Goal: Transaction & Acquisition: Purchase product/service

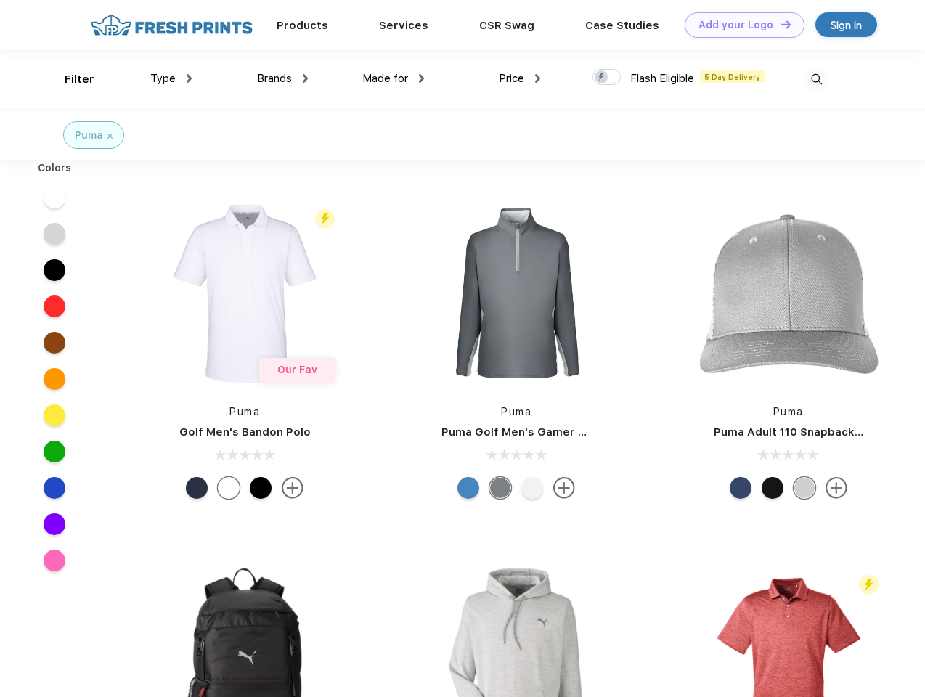
click at [739, 25] on link "Add your Logo Design Tool" at bounding box center [744, 24] width 120 height 25
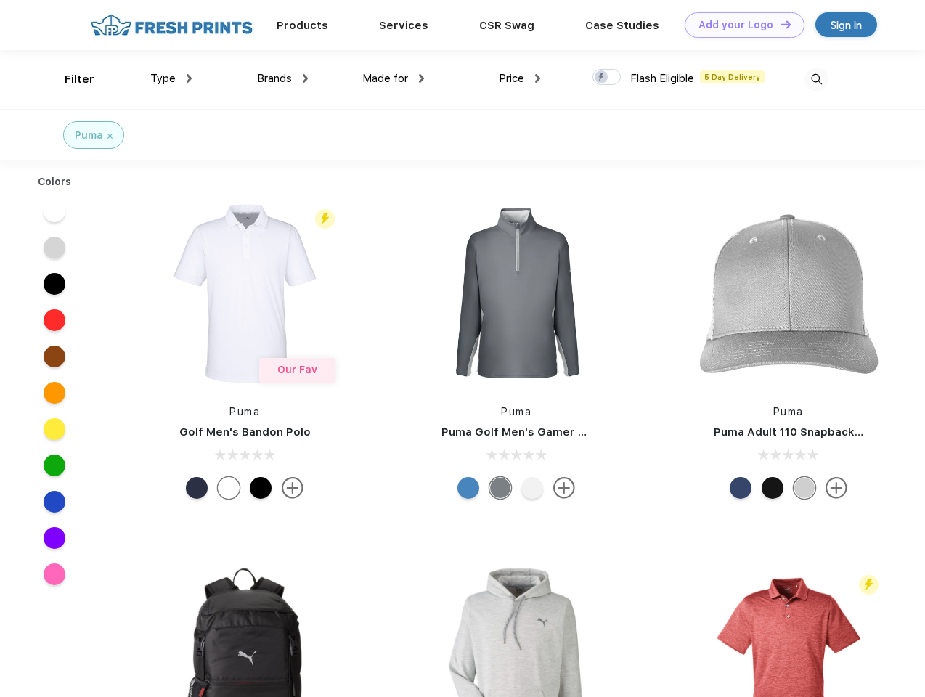
click at [0, 0] on div "Design Tool" at bounding box center [0, 0] width 0 height 0
click at [779, 24] on link "Add your Logo Design Tool" at bounding box center [744, 24] width 120 height 25
click at [70, 79] on div "Filter" at bounding box center [80, 79] width 30 height 17
click at [171, 78] on span "Type" at bounding box center [162, 78] width 25 height 13
click at [282, 78] on span "Brands" at bounding box center [274, 78] width 35 height 13
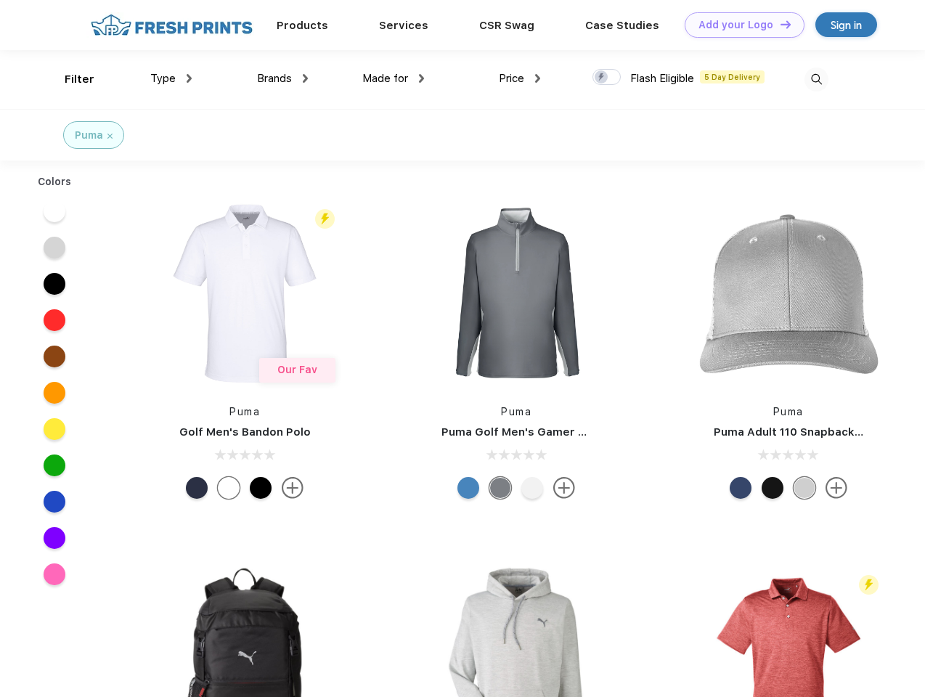
click at [393, 78] on span "Made for" at bounding box center [385, 78] width 46 height 13
click at [520, 78] on span "Price" at bounding box center [511, 78] width 25 height 13
click at [607, 78] on div at bounding box center [606, 77] width 28 height 16
click at [602, 78] on input "checkbox" at bounding box center [596, 72] width 9 height 9
click at [816, 79] on img at bounding box center [816, 79] width 24 height 24
